Goal: Navigation & Orientation: Find specific page/section

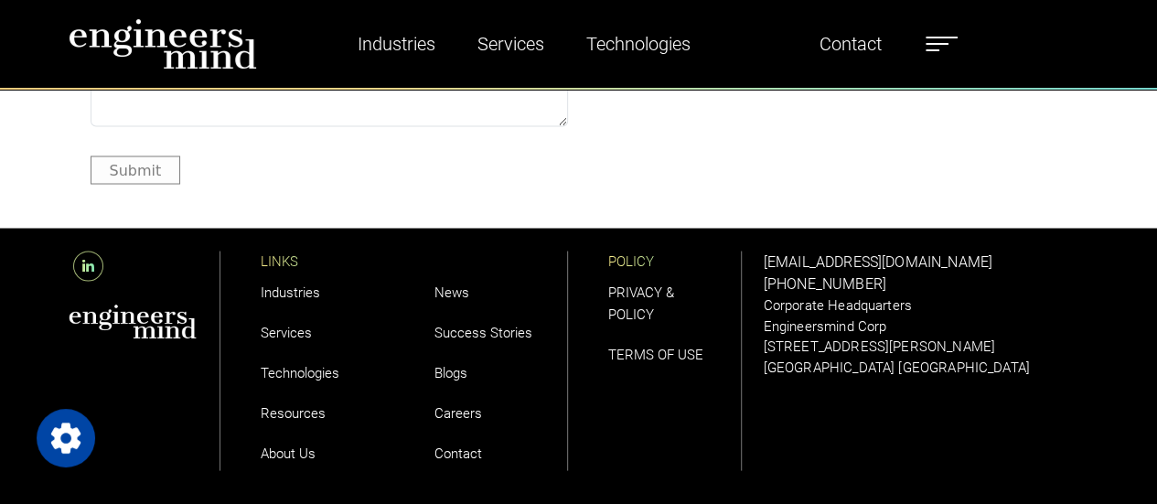
scroll to position [5165, 0]
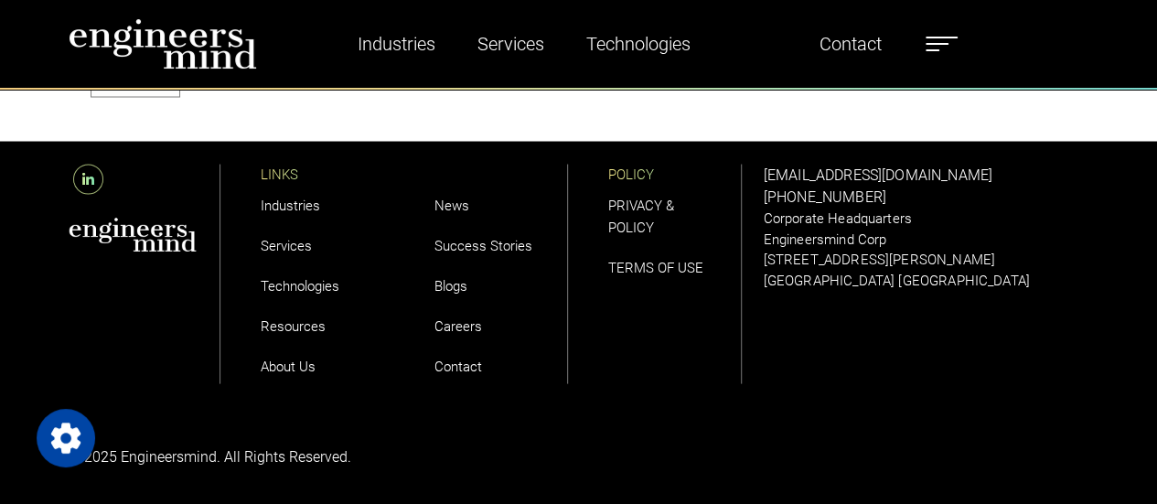
click at [944, 38] on label at bounding box center [942, 44] width 32 height 24
